Goal: Transaction & Acquisition: Subscribe to service/newsletter

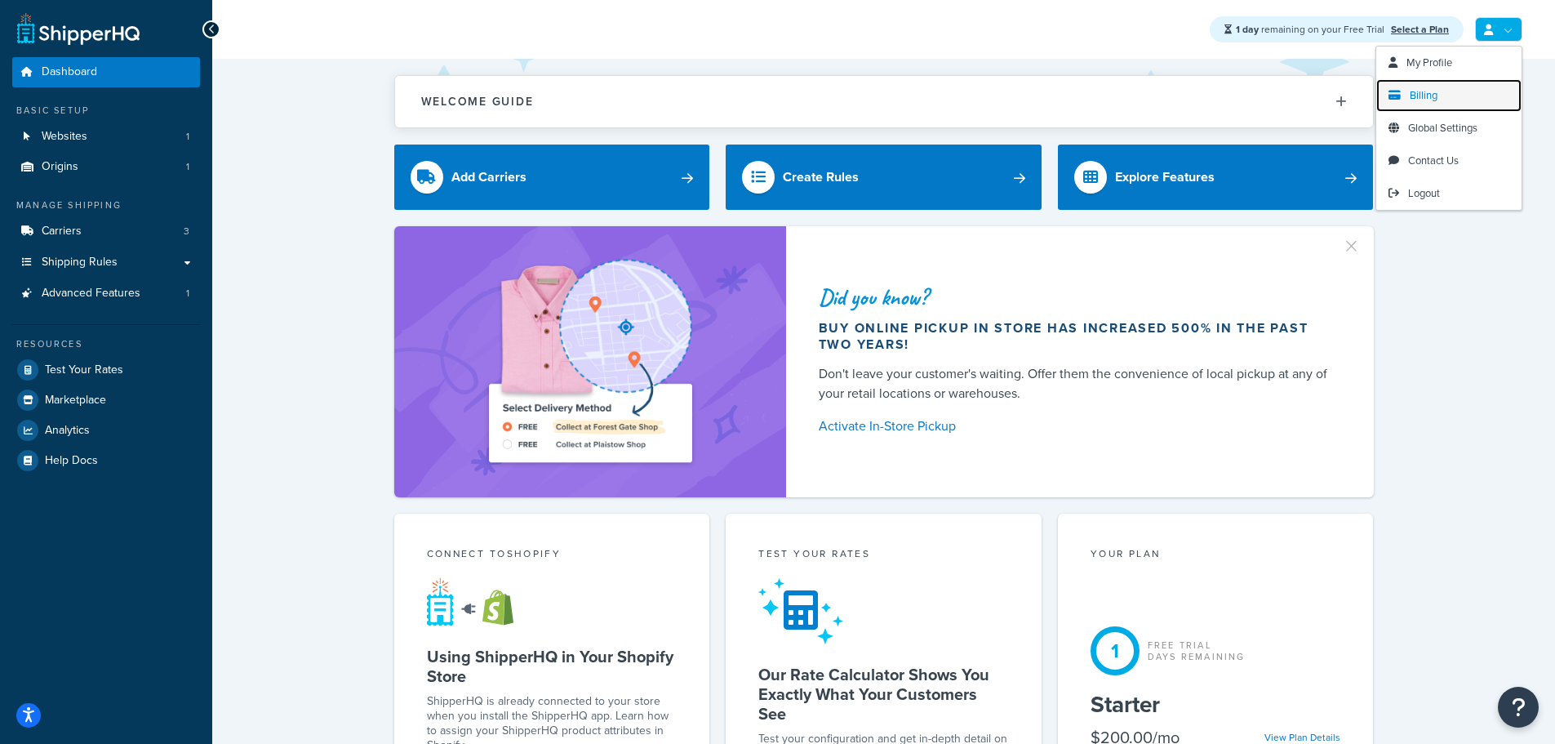
click at [1432, 100] on span "Billing" at bounding box center [1424, 95] width 28 height 16
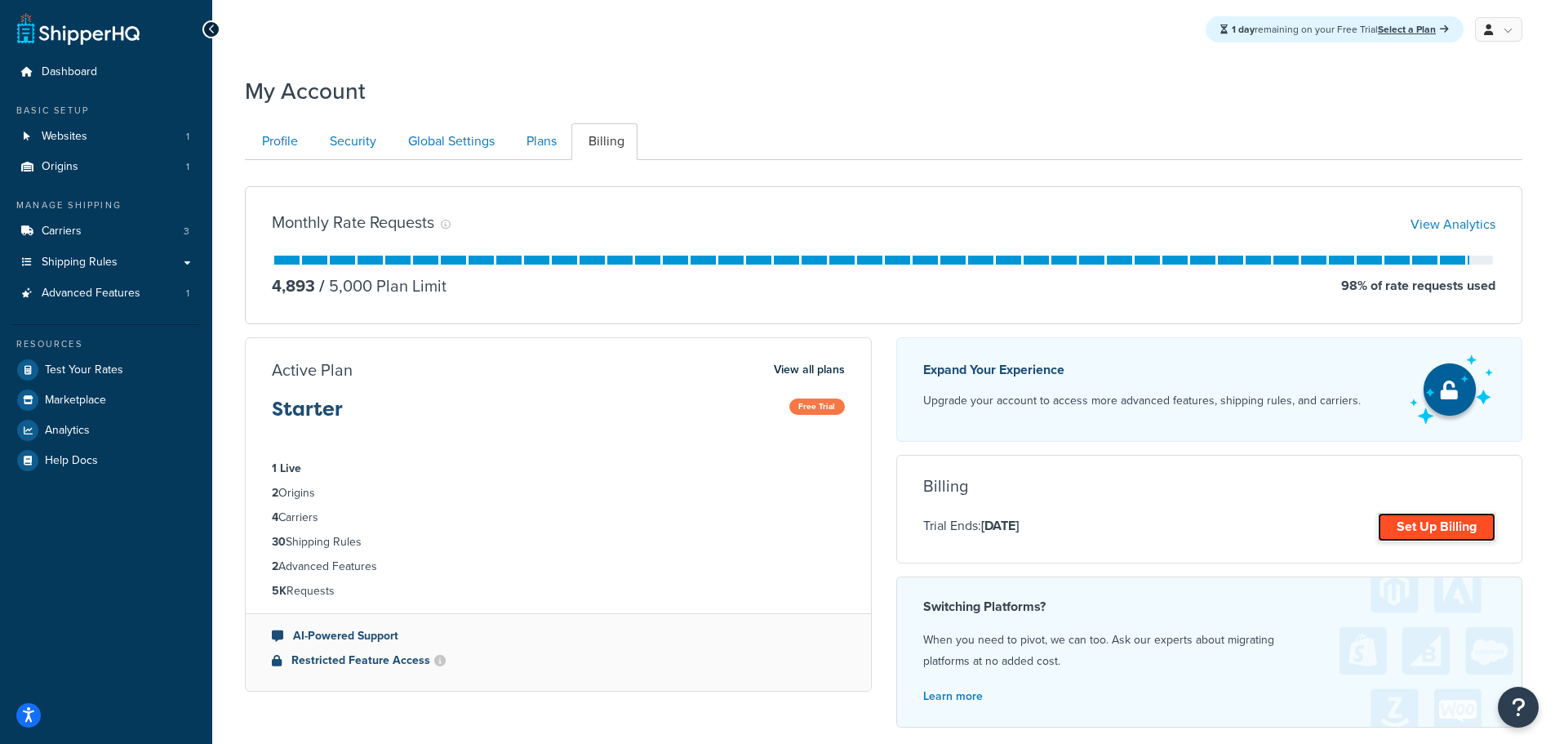
drag, startPoint x: 1432, startPoint y: 523, endPoint x: 1436, endPoint y: 514, distance: 9.9
click at [1433, 521] on link "Set Up Billing" at bounding box center [1437, 527] width 118 height 29
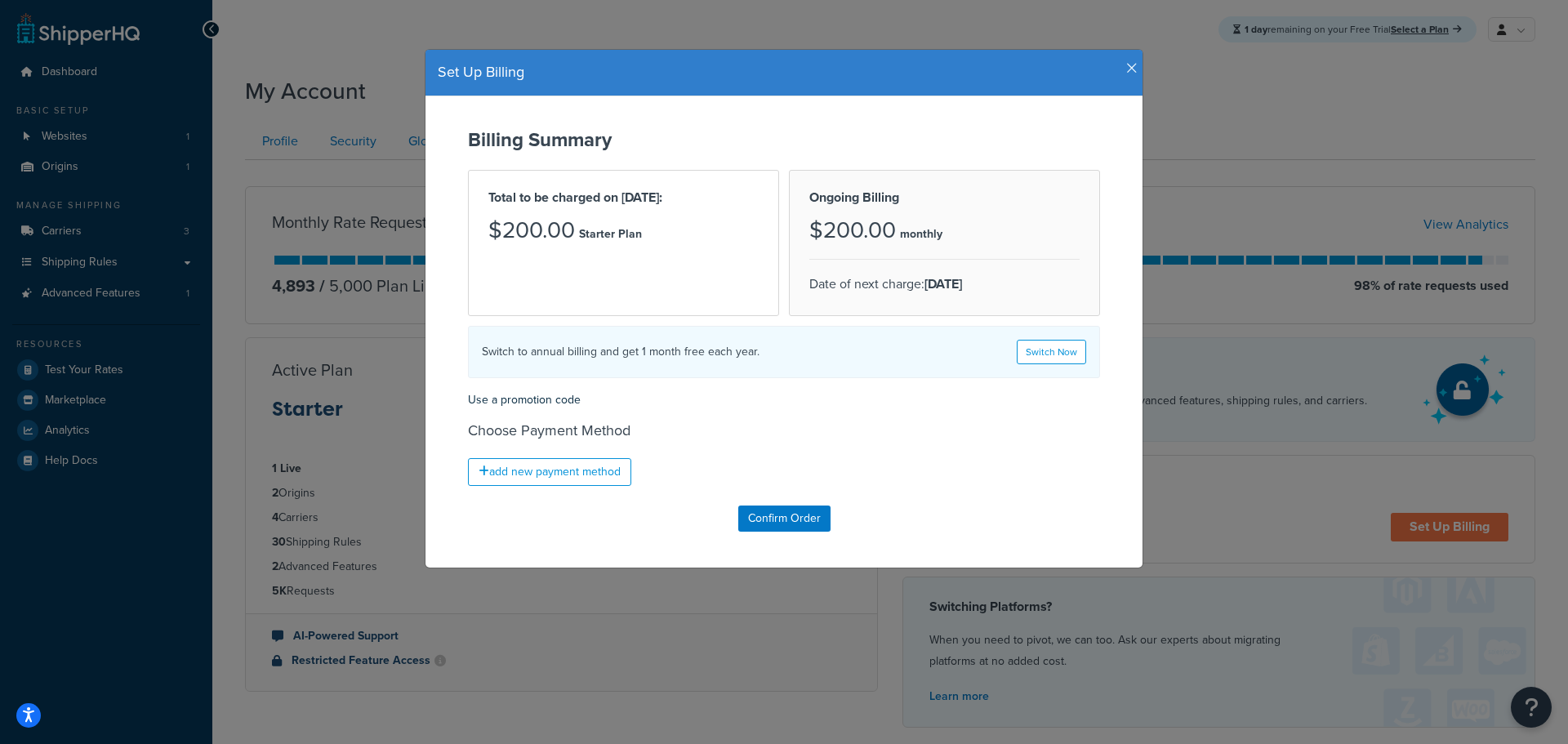
click at [1126, 64] on icon "button" at bounding box center [1131, 68] width 11 height 15
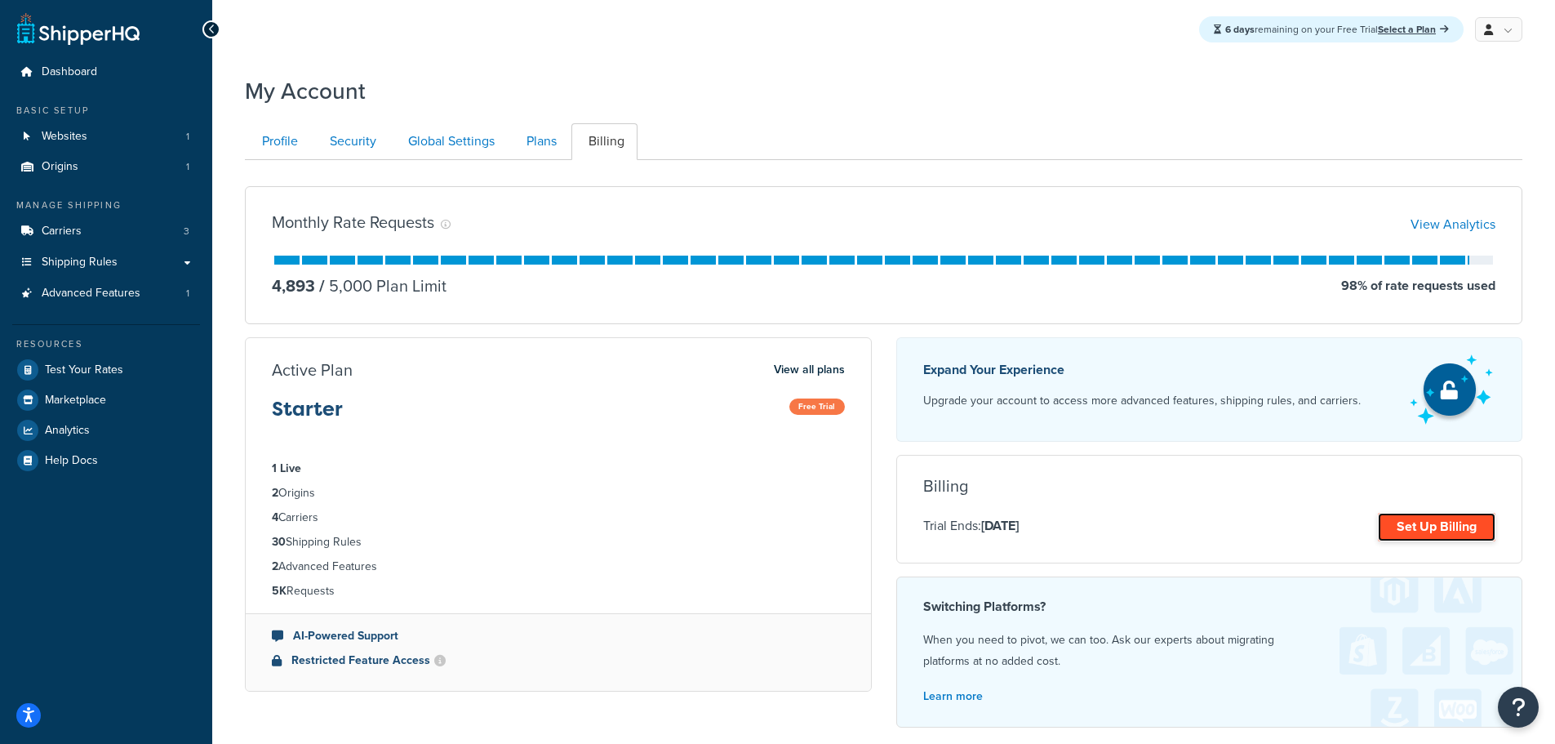
click at [1418, 527] on link "Set Up Billing" at bounding box center [1437, 527] width 118 height 29
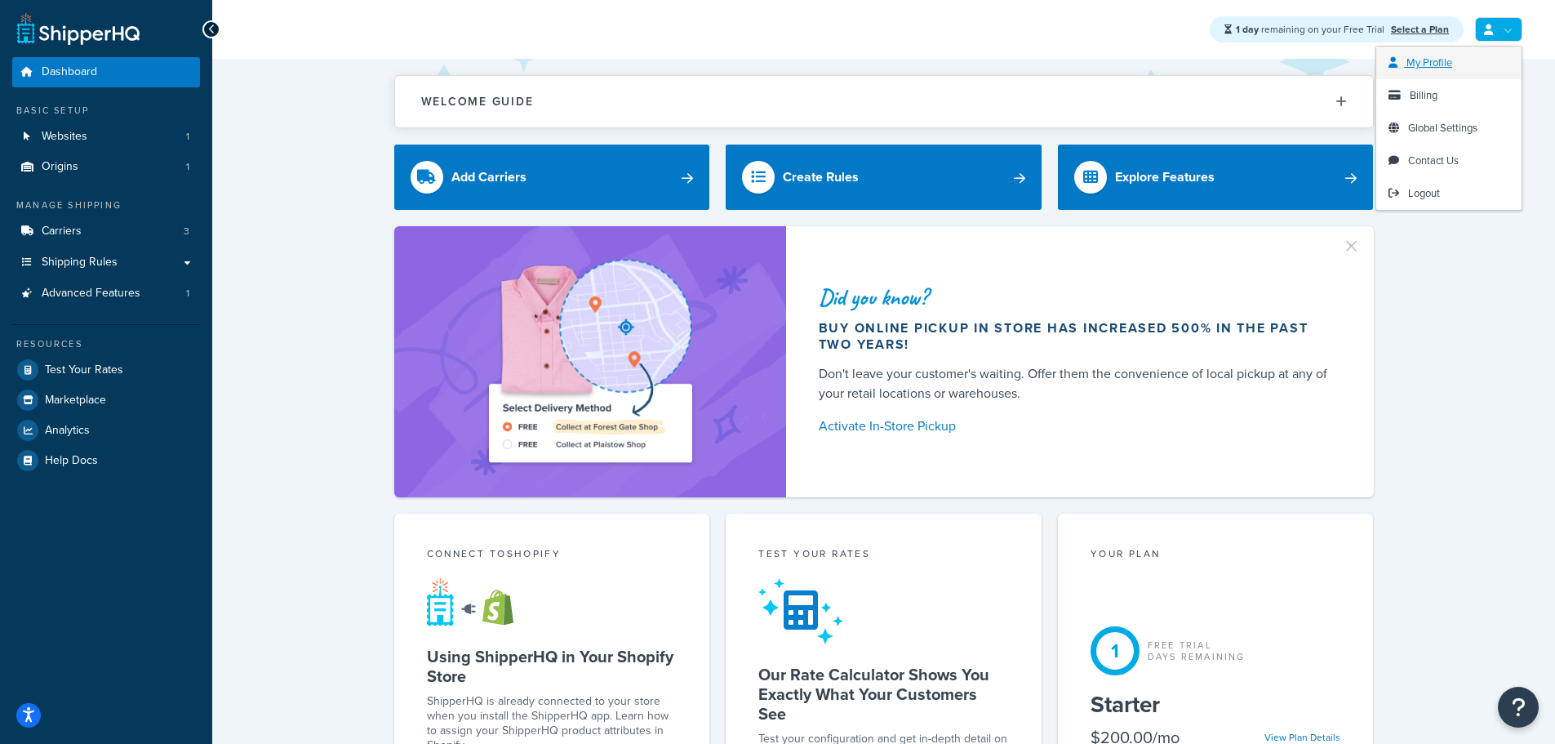
drag, startPoint x: 1506, startPoint y: 24, endPoint x: 1469, endPoint y: 69, distance: 58.5
click at [1500, 29] on link at bounding box center [1498, 29] width 47 height 24
click at [1444, 101] on link "Billing" at bounding box center [1449, 95] width 145 height 33
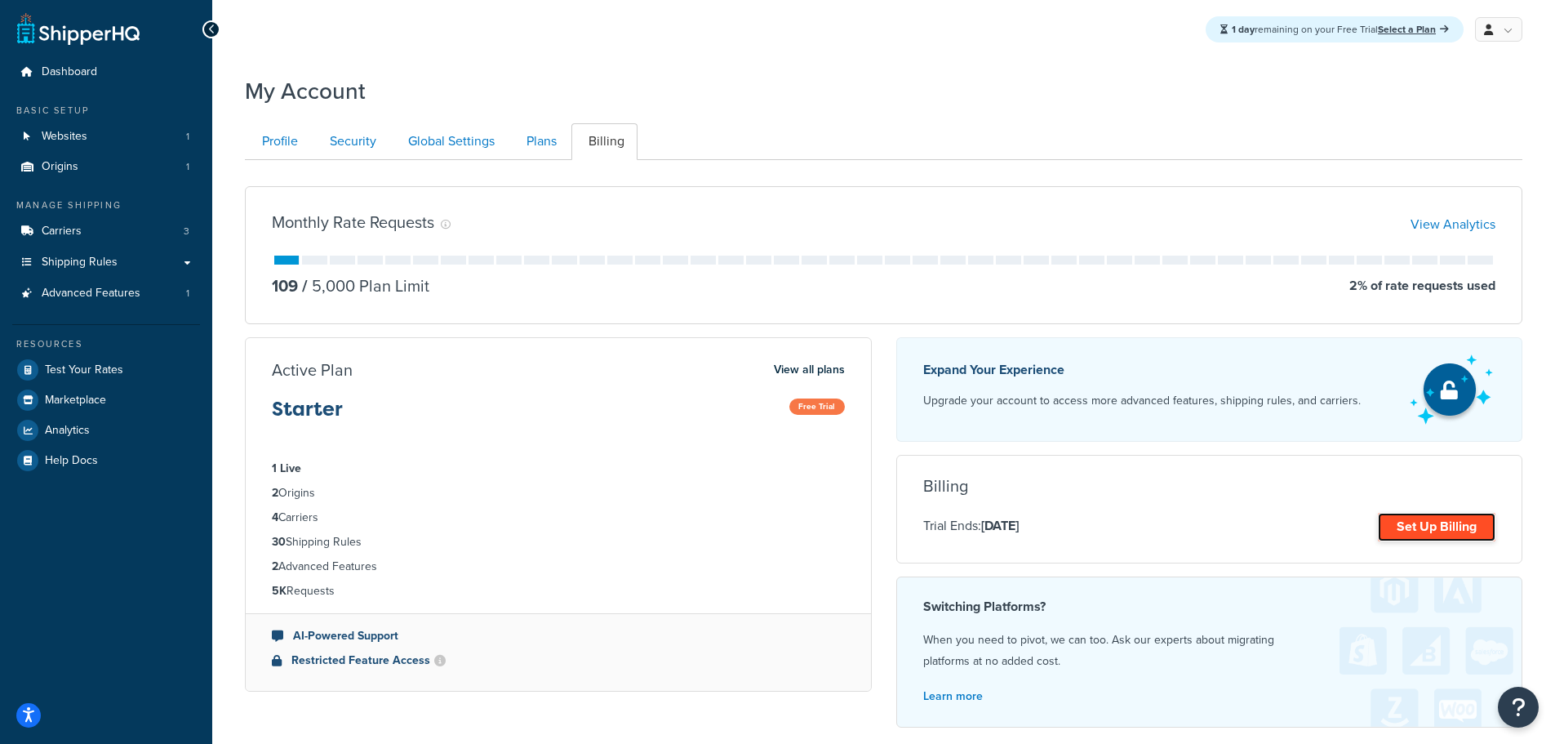
click at [1423, 526] on link "Set Up Billing" at bounding box center [1437, 527] width 118 height 29
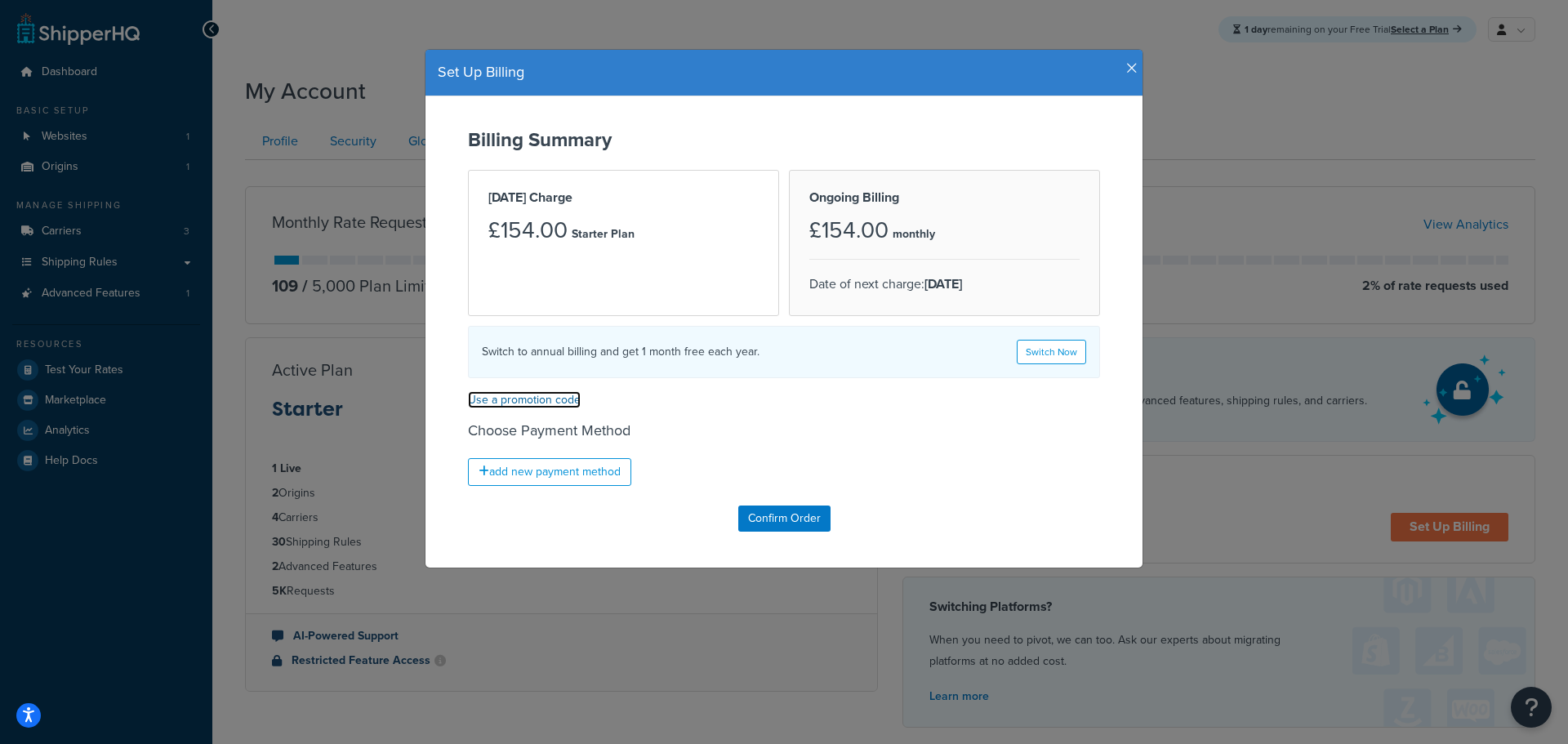
click at [507, 401] on link "Use a promotion code" at bounding box center [524, 399] width 113 height 17
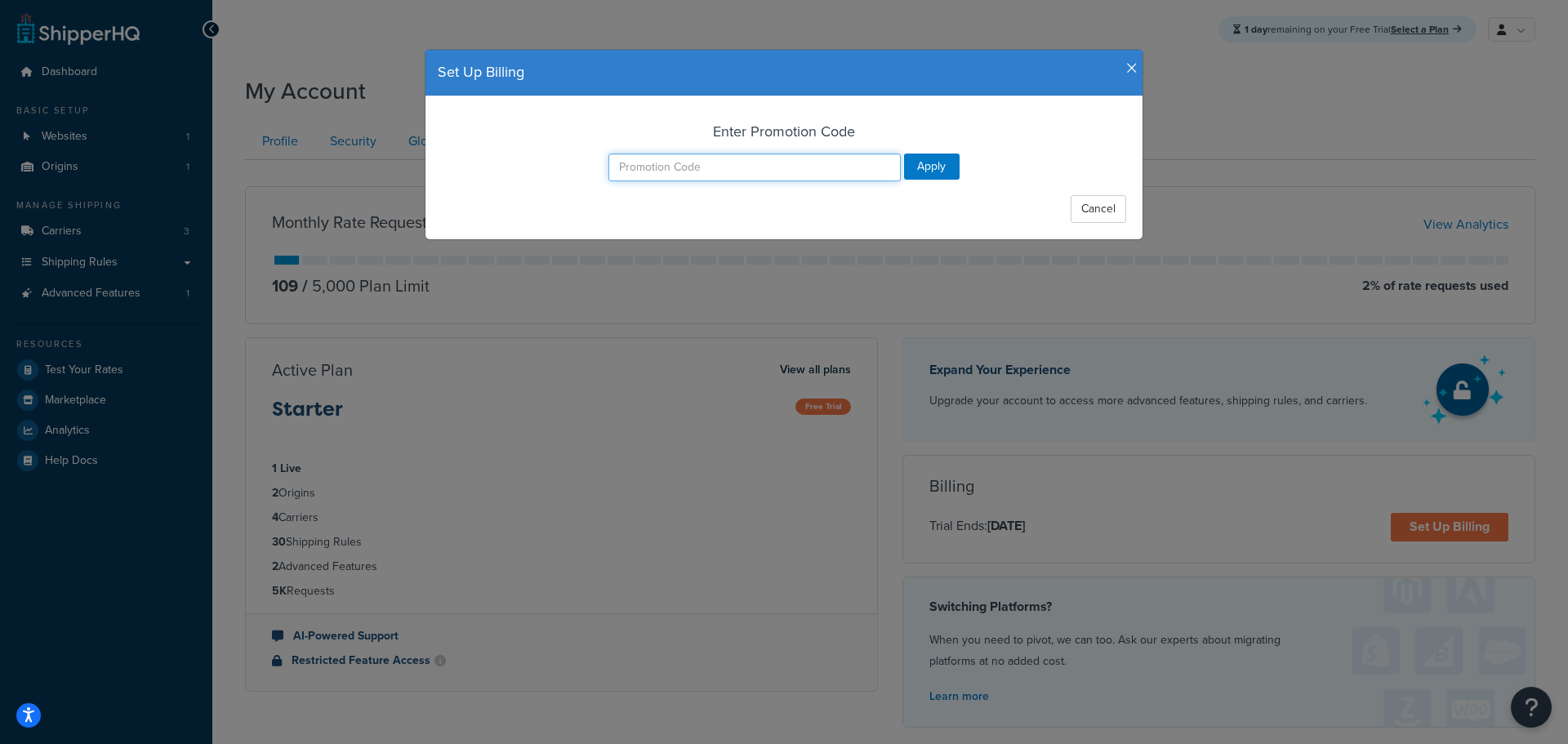
click at [718, 168] on input "text" at bounding box center [754, 167] width 292 height 28
paste input "77_Off_Discount"
type input "77_Off_Discount"
click at [914, 164] on input "Apply" at bounding box center [932, 166] width 56 height 26
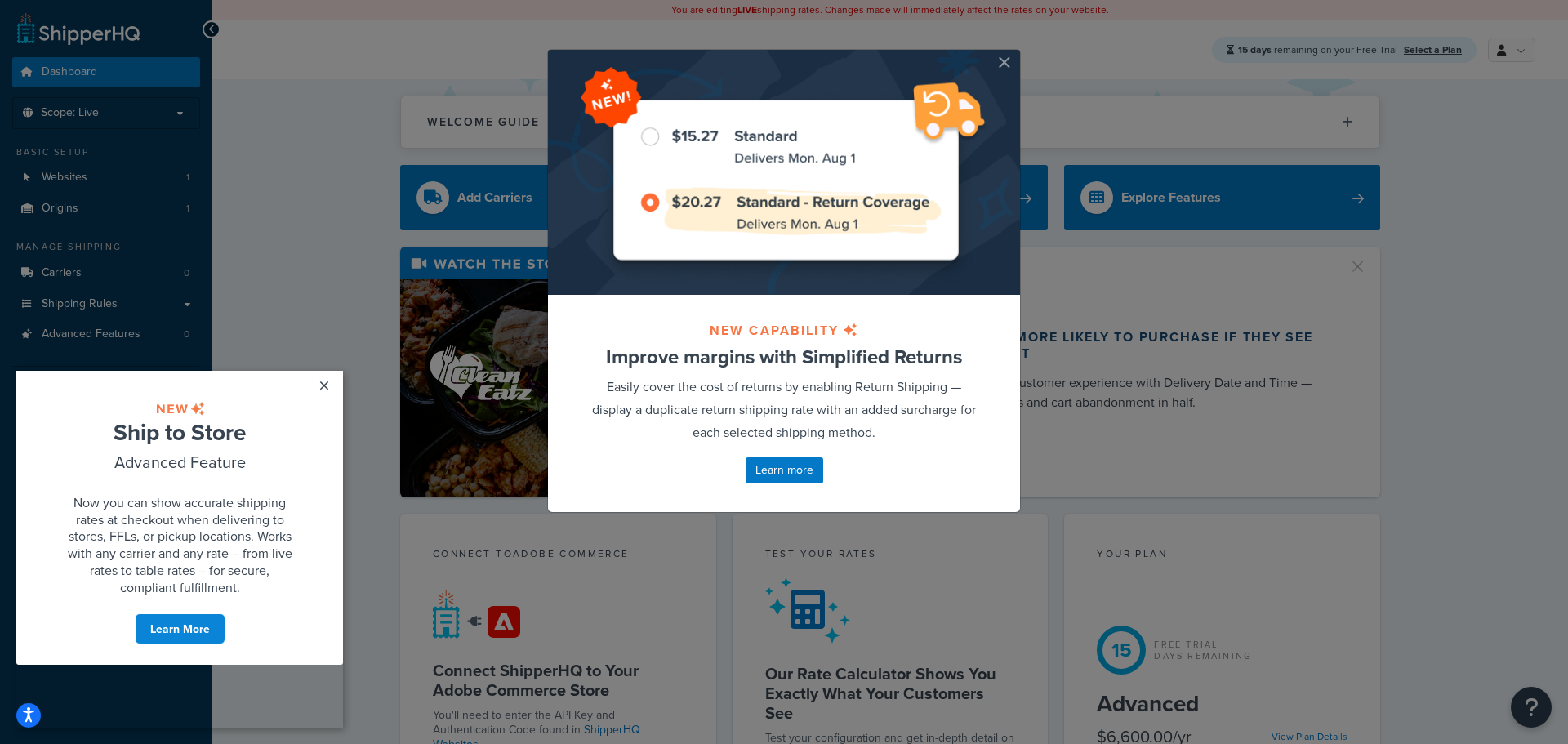
drag, startPoint x: 999, startPoint y: 61, endPoint x: 1248, endPoint y: 77, distance: 249.5
click at [1016, 54] on button "button" at bounding box center [1018, 52] width 4 height 4
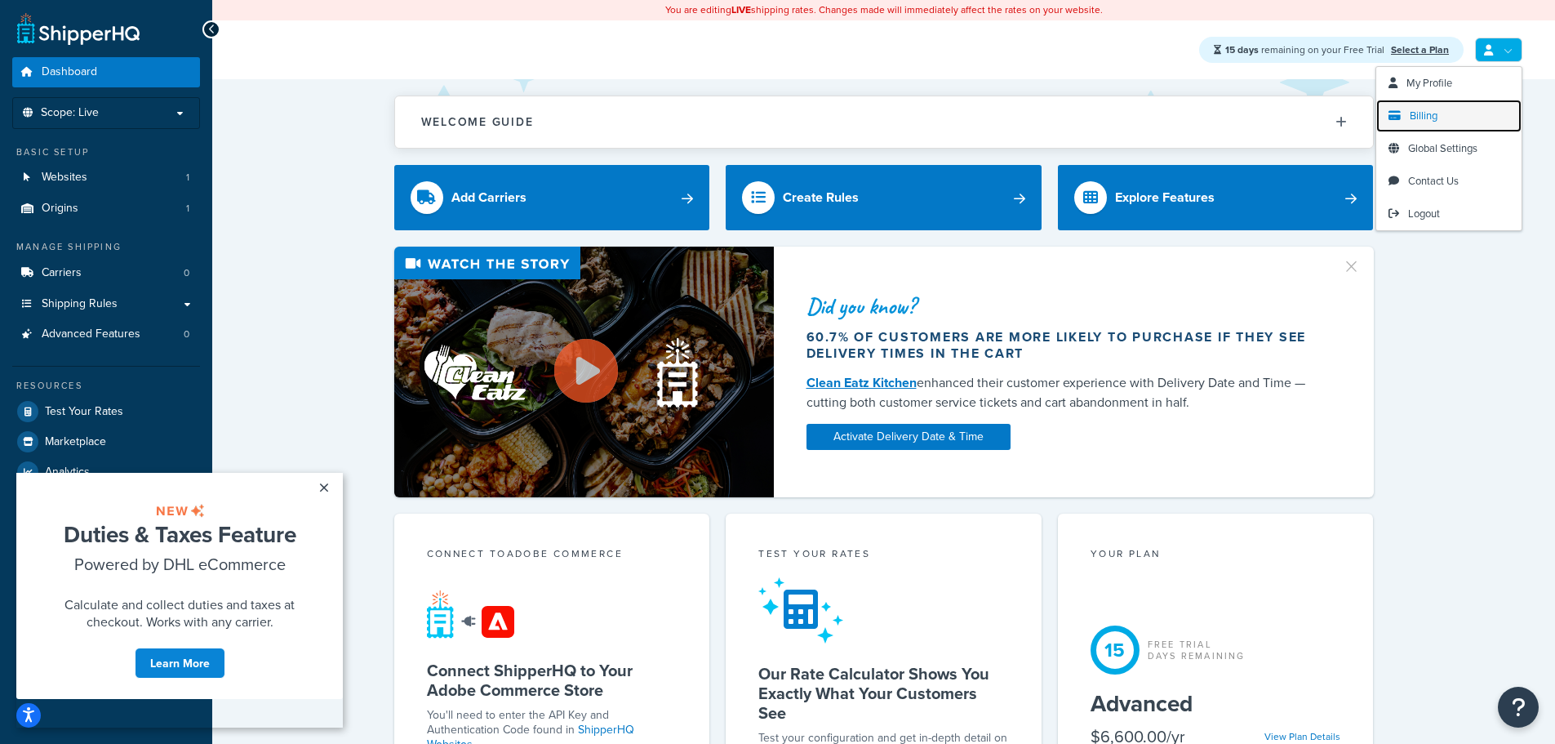
click at [1451, 115] on link "Billing" at bounding box center [1449, 116] width 145 height 33
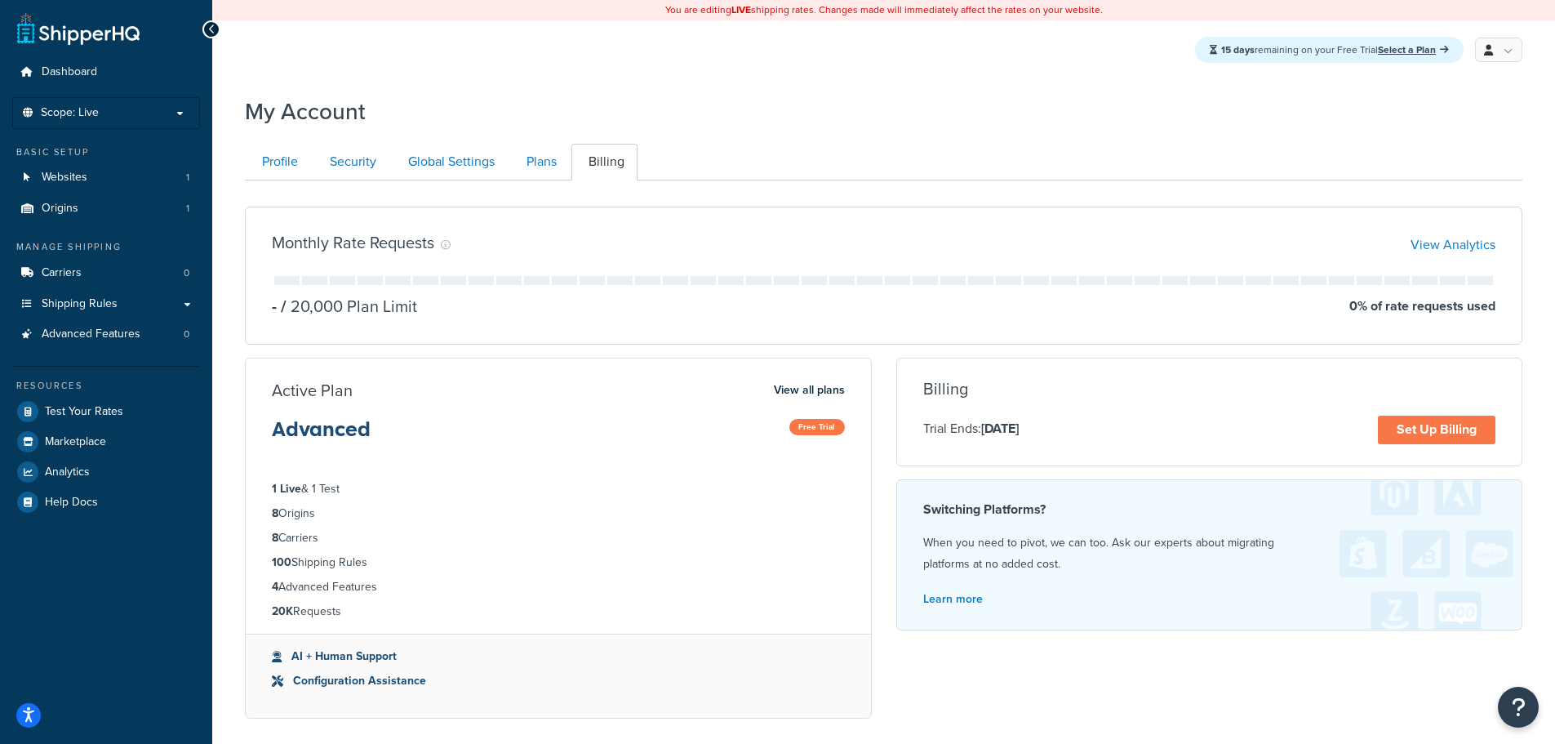
click at [847, 136] on div "Profile Security Global Settings Plans Billing Your Profile contains contact in…" at bounding box center [884, 434] width 1278 height 596
click at [1417, 429] on link "Set Up Billing" at bounding box center [1437, 430] width 118 height 29
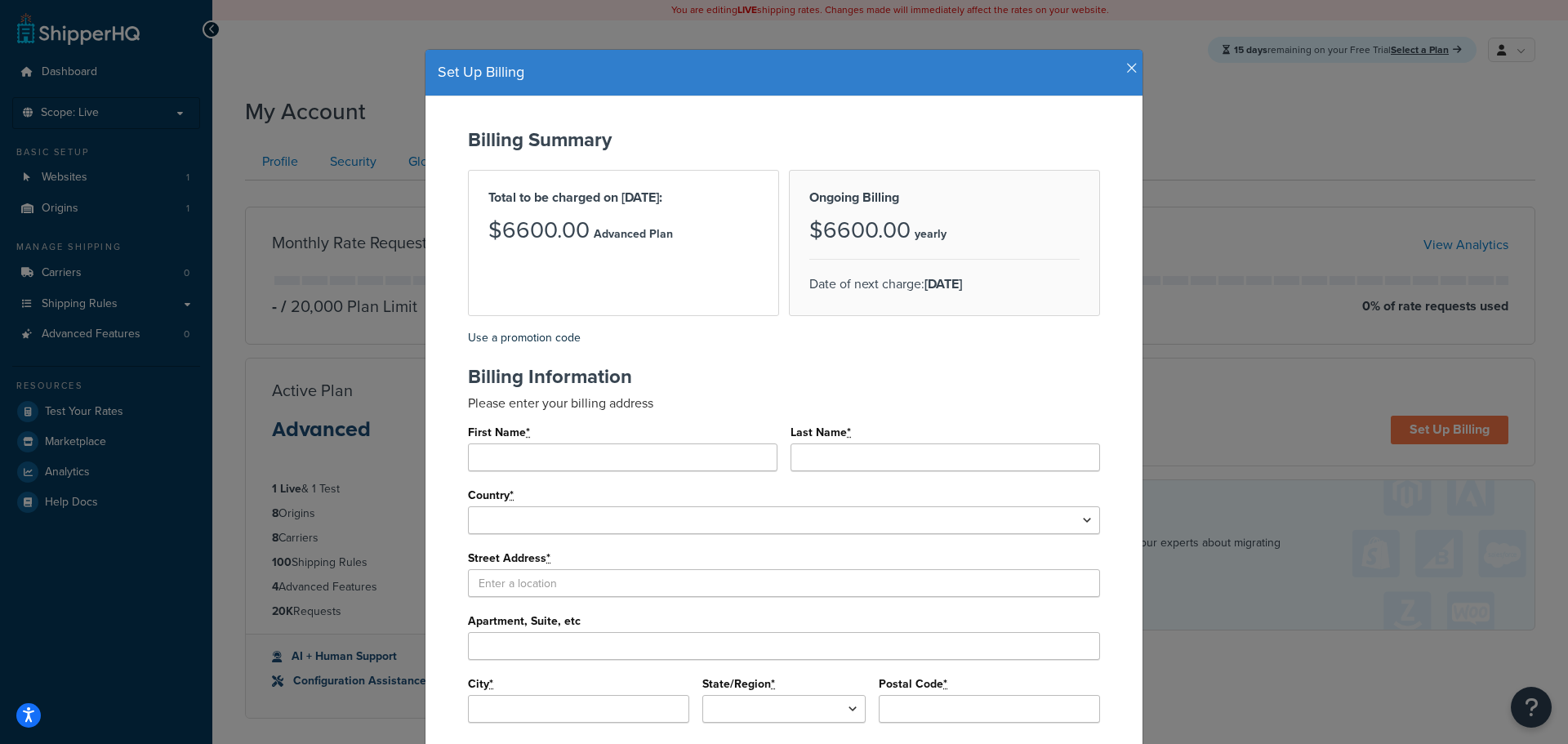
drag, startPoint x: 1123, startPoint y: 64, endPoint x: 846, endPoint y: 26, distance: 279.4
click at [1126, 64] on icon "button" at bounding box center [1131, 68] width 11 height 15
